Goal: Information Seeking & Learning: Learn about a topic

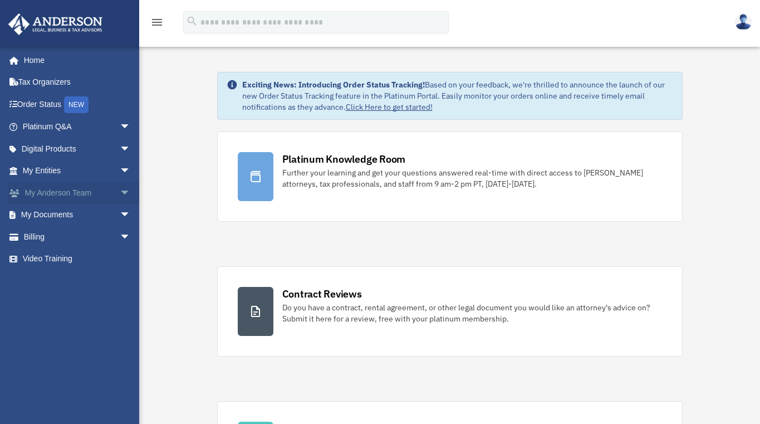
click at [59, 191] on link "My Anderson Team arrow_drop_down" at bounding box center [78, 193] width 140 height 22
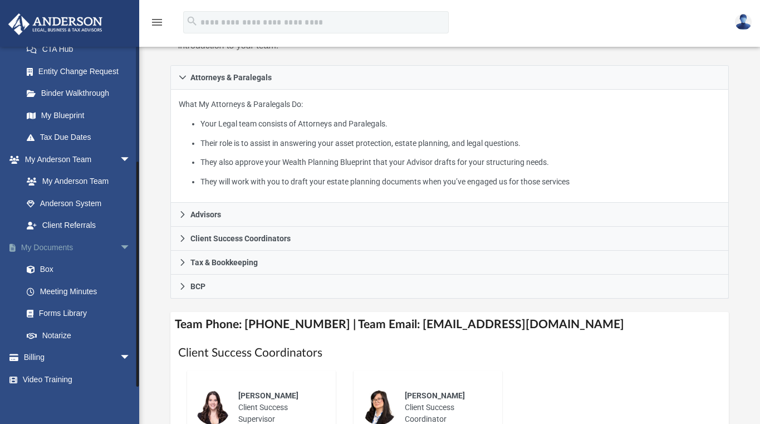
scroll to position [291, 0]
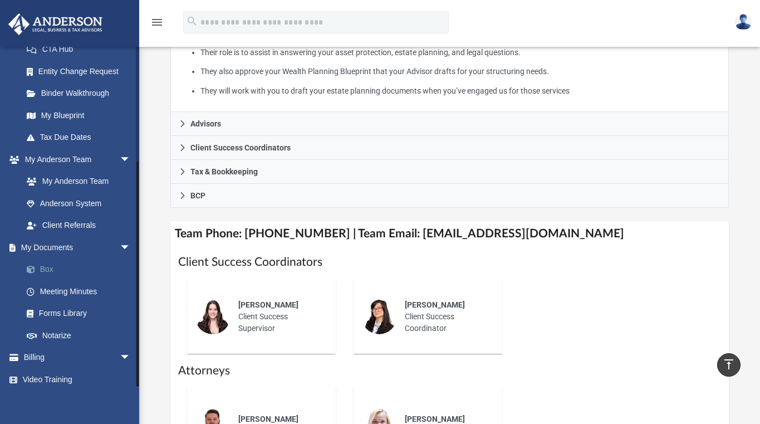
click at [46, 265] on link "Box" at bounding box center [82, 269] width 132 height 22
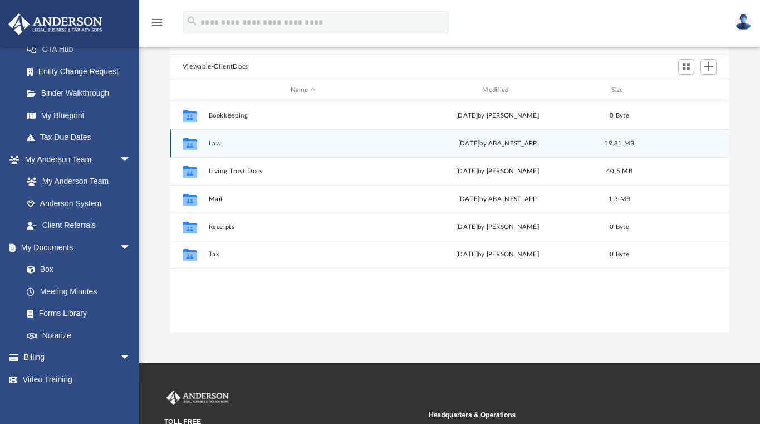
scroll to position [71, 0]
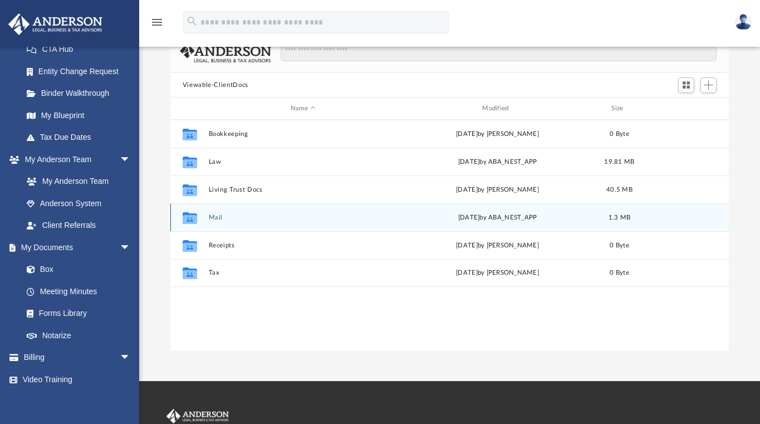
click at [217, 219] on button "Mail" at bounding box center [302, 217] width 189 height 7
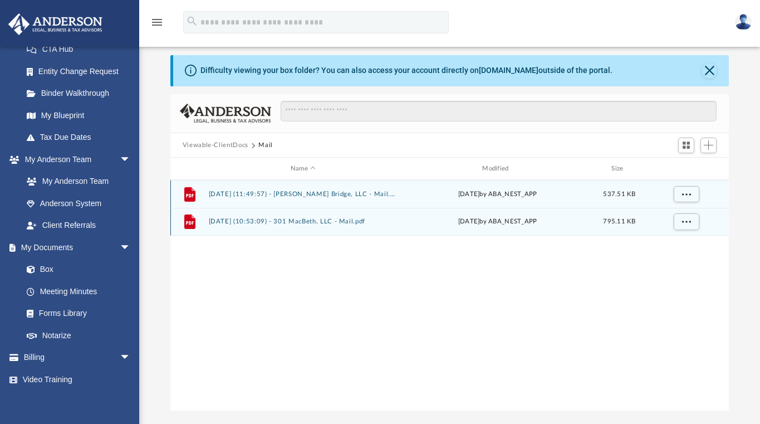
scroll to position [0, 0]
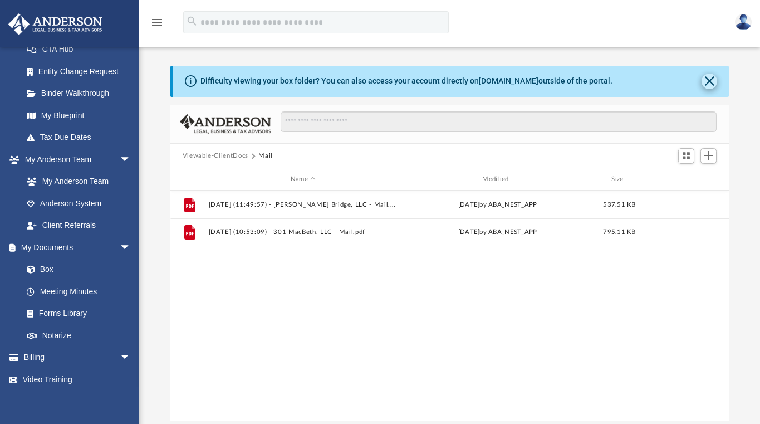
click at [709, 81] on button "Close" at bounding box center [710, 82] width 16 height 16
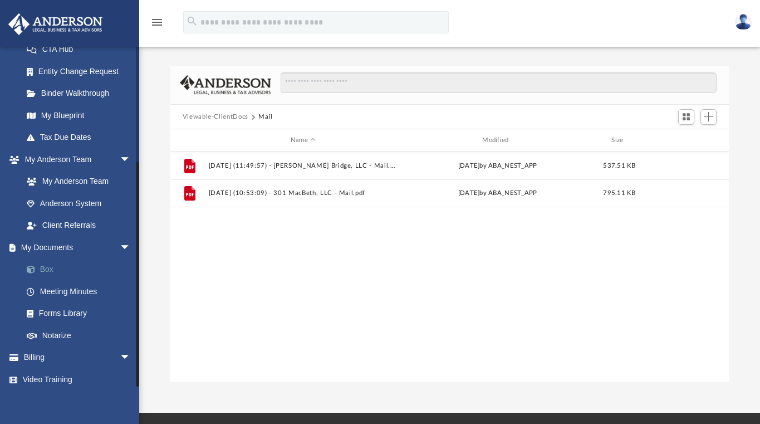
click at [43, 265] on link "Box" at bounding box center [82, 269] width 132 height 22
click at [42, 263] on link "Box" at bounding box center [82, 269] width 132 height 22
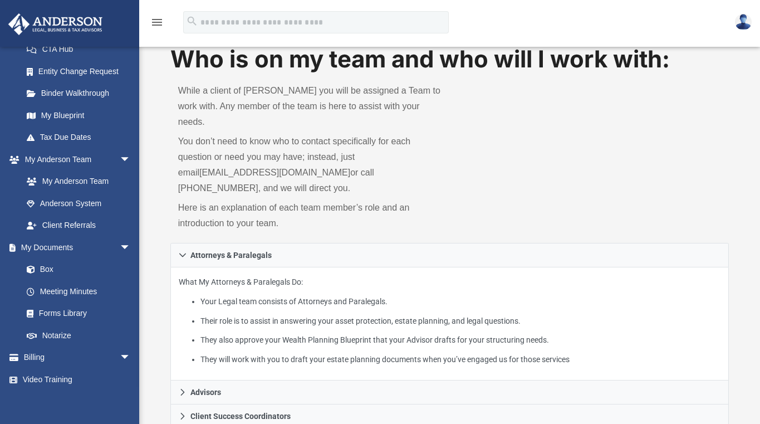
scroll to position [138, 0]
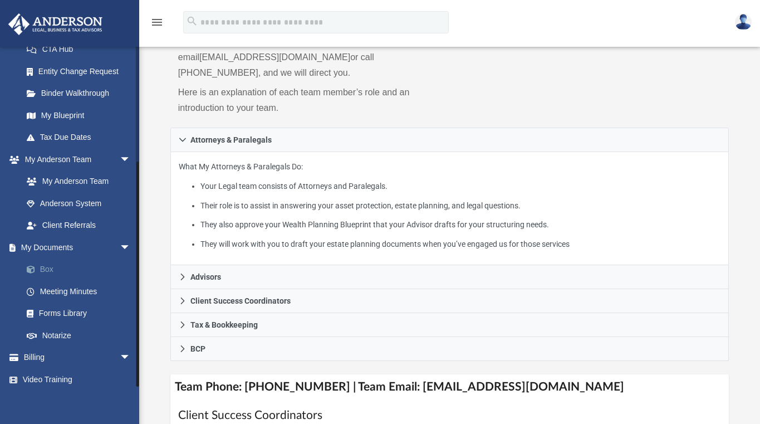
click at [43, 266] on link "Box" at bounding box center [82, 269] width 132 height 22
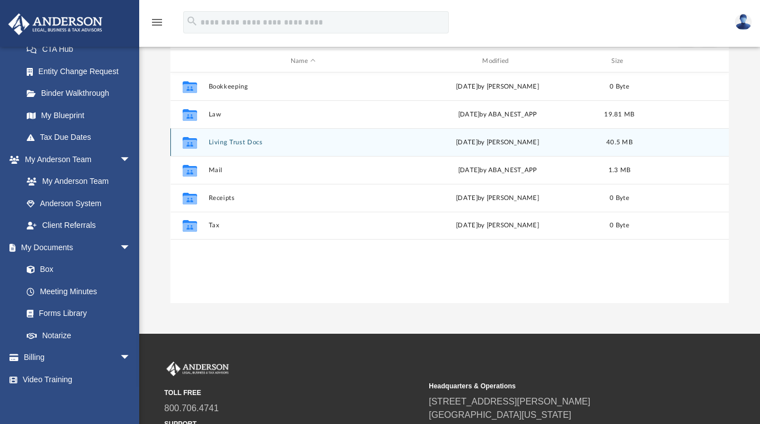
scroll to position [93, 0]
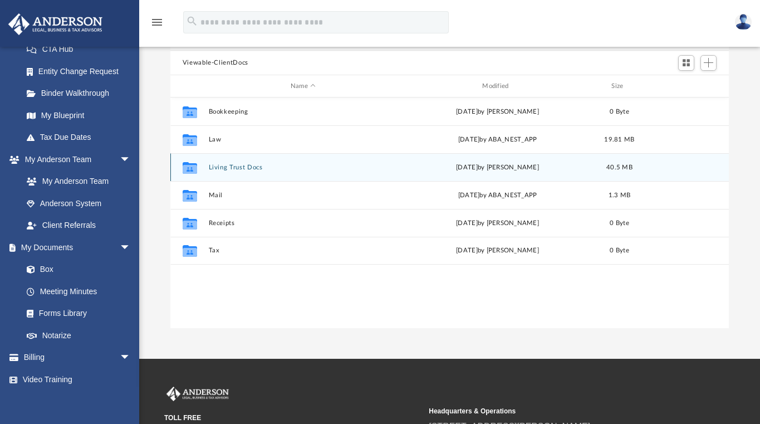
click at [228, 168] on button "Living Trust Docs" at bounding box center [302, 167] width 189 height 7
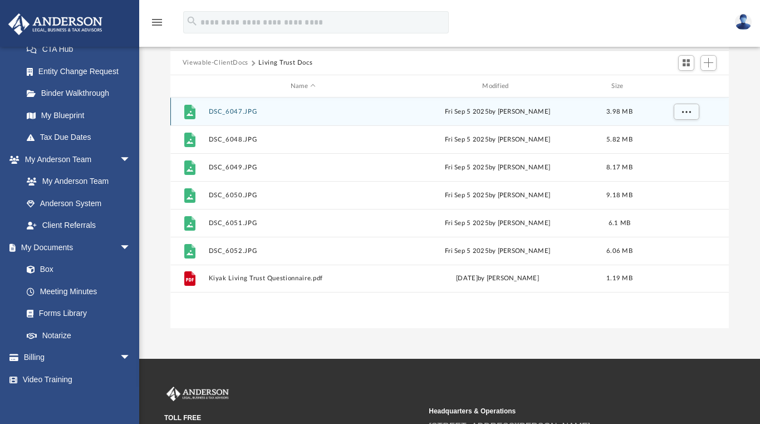
click at [239, 110] on button "DSC_6047.JPG" at bounding box center [302, 111] width 189 height 7
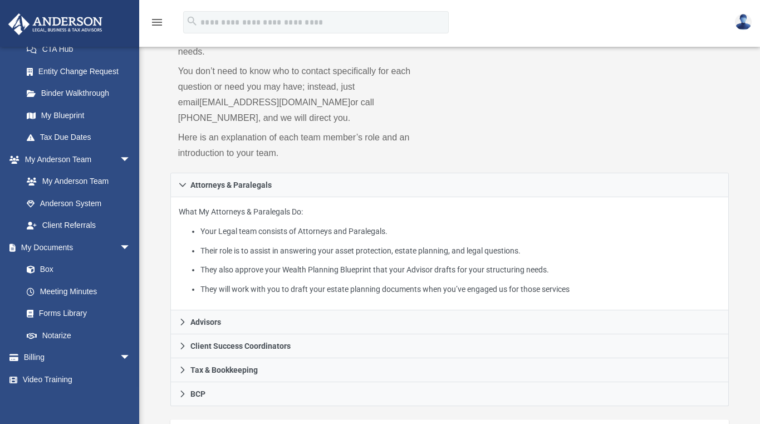
scroll to position [138, 0]
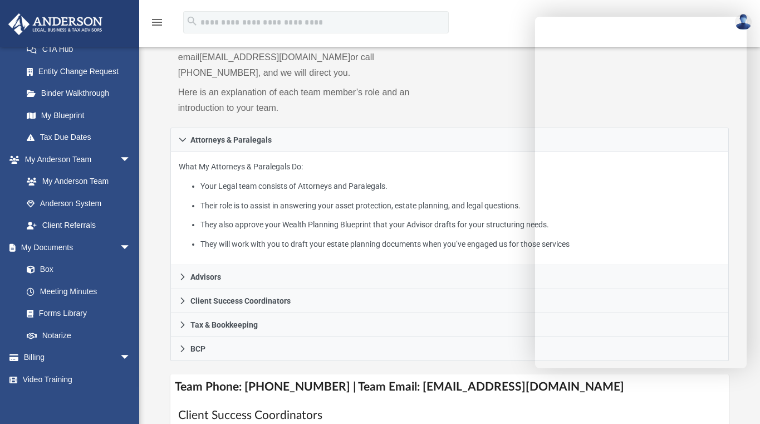
click at [448, 89] on div "While a client of Anderson you will be assigned a Team to work with. Any member…" at bounding box center [310, 44] width 280 height 168
drag, startPoint x: 747, startPoint y: 291, endPoint x: 749, endPoint y: 278, distance: 13.5
click at [749, 278] on div "Who is on my team and who will I work with: While a client of Anderson you will…" at bounding box center [449, 334] width 621 height 812
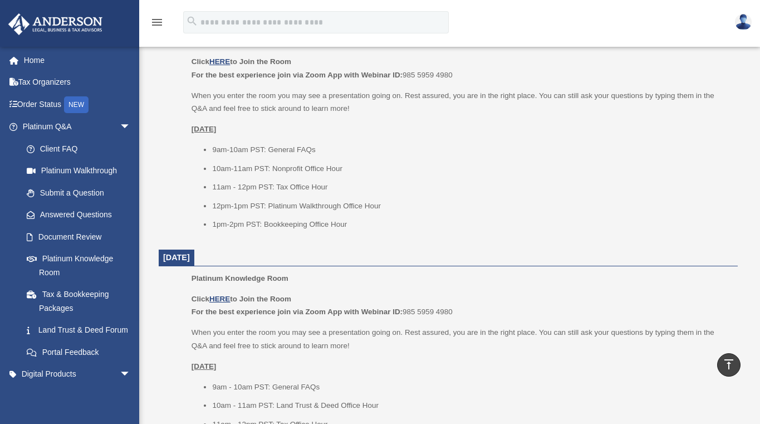
scroll to position [733, 0]
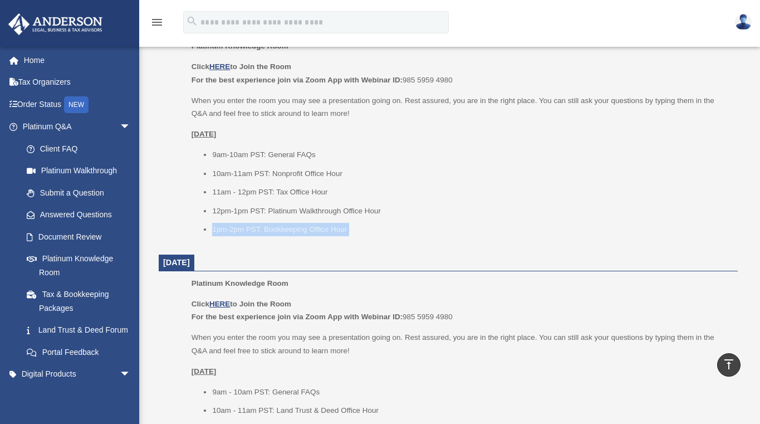
drag, startPoint x: 195, startPoint y: 216, endPoint x: 185, endPoint y: 246, distance: 31.7
click at [185, 246] on dl "[DATE] Platinum Knowledge Room Click HERE to Join the Room For the best experie…" at bounding box center [448, 353] width 579 height 1145
click at [424, 172] on li "10am-11am PST: Nonprofit Office Hour" at bounding box center [471, 173] width 518 height 13
click at [224, 64] on u "HERE" at bounding box center [219, 66] width 21 height 8
